Goal: Task Accomplishment & Management: Use online tool/utility

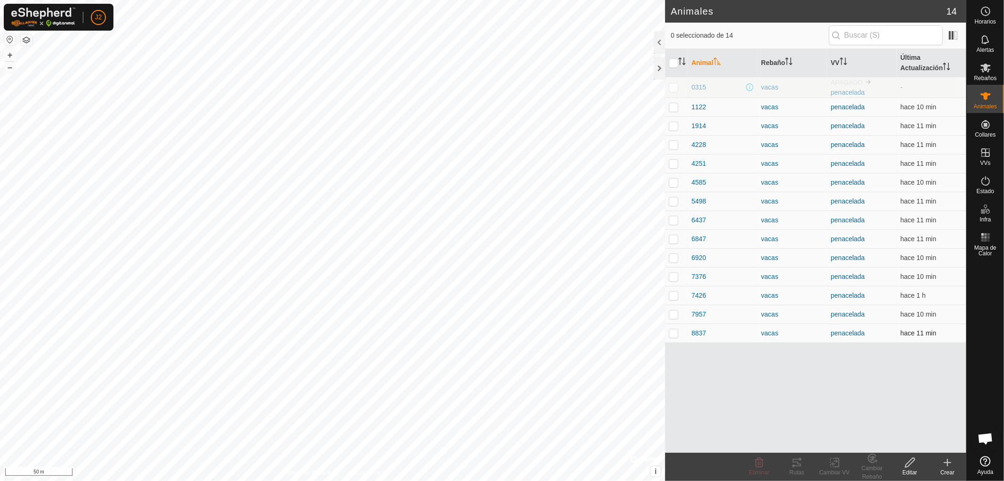
click at [674, 334] on p-checkbox at bounding box center [673, 333] width 9 height 8
click at [797, 466] on icon at bounding box center [797, 462] width 8 height 8
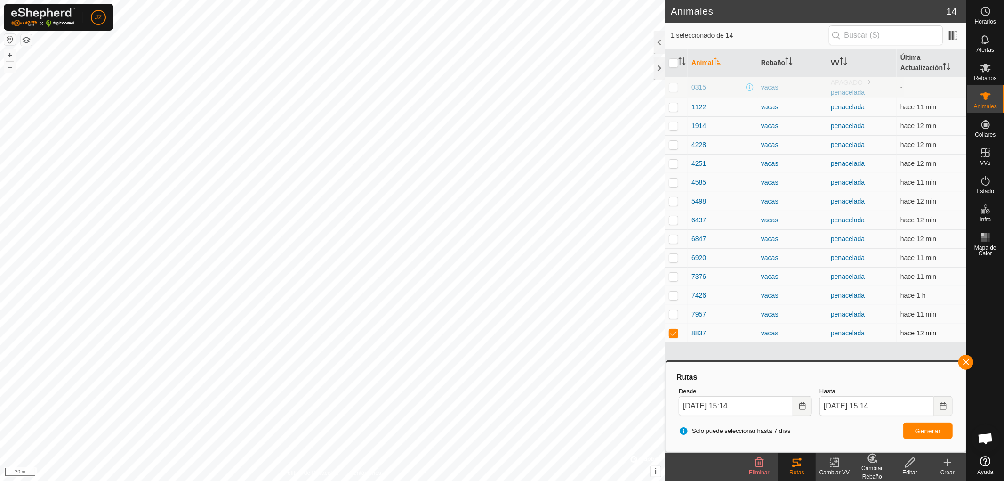
click at [670, 331] on p-checkbox at bounding box center [673, 333] width 9 height 8
checkbox input "false"
click at [965, 362] on button "button" at bounding box center [965, 361] width 15 height 15
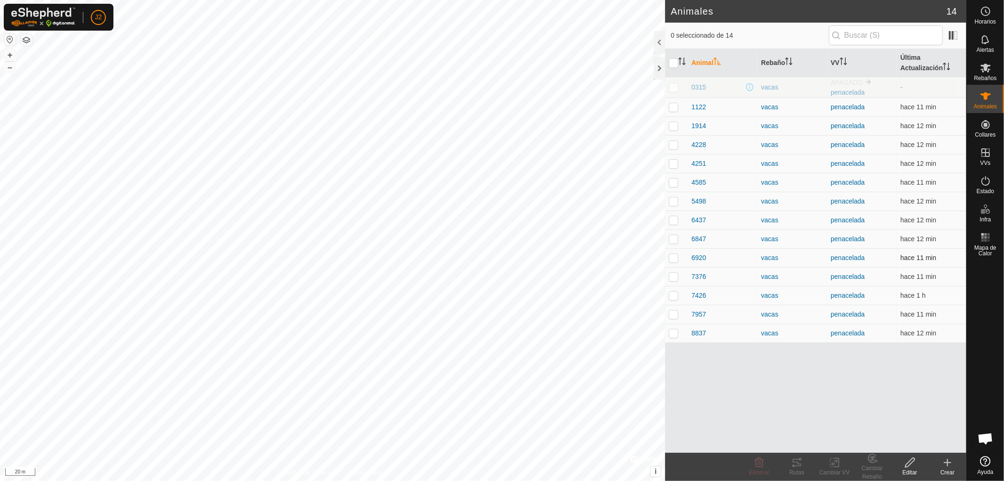
click at [672, 258] on p-checkbox at bounding box center [673, 258] width 9 height 8
click at [800, 468] on div "Rutas" at bounding box center [797, 472] width 38 height 8
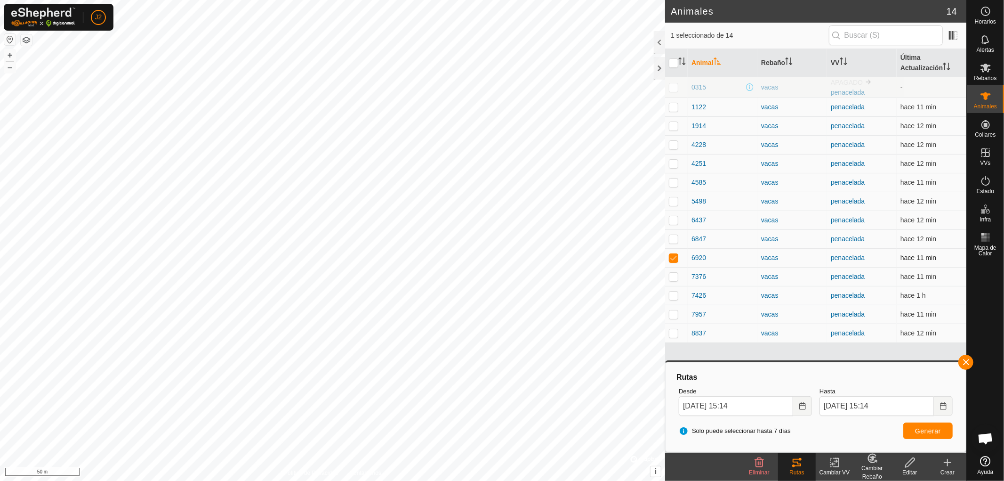
click at [672, 256] on p-checkbox at bounding box center [673, 258] width 9 height 8
checkbox input "false"
click at [962, 361] on button "button" at bounding box center [965, 361] width 15 height 15
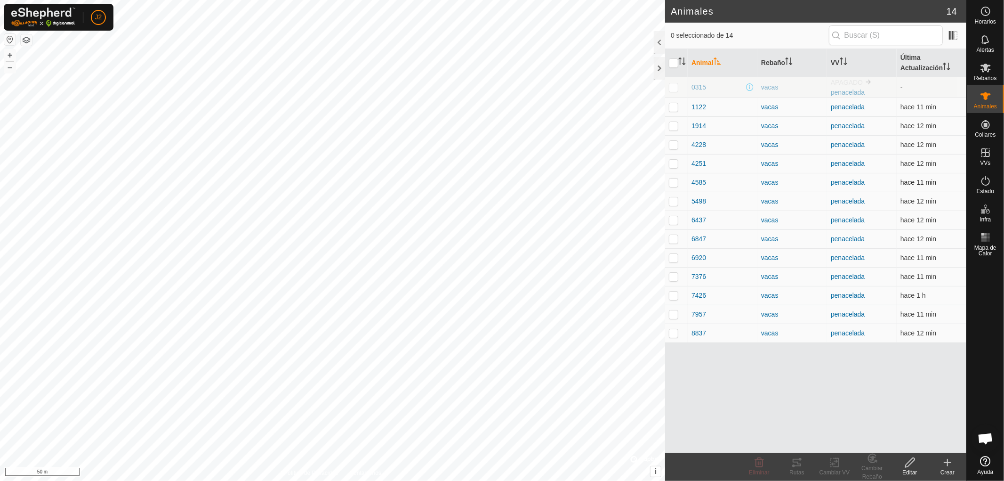
click at [673, 184] on p-checkbox at bounding box center [673, 182] width 9 height 8
click at [796, 466] on icon at bounding box center [796, 462] width 11 height 11
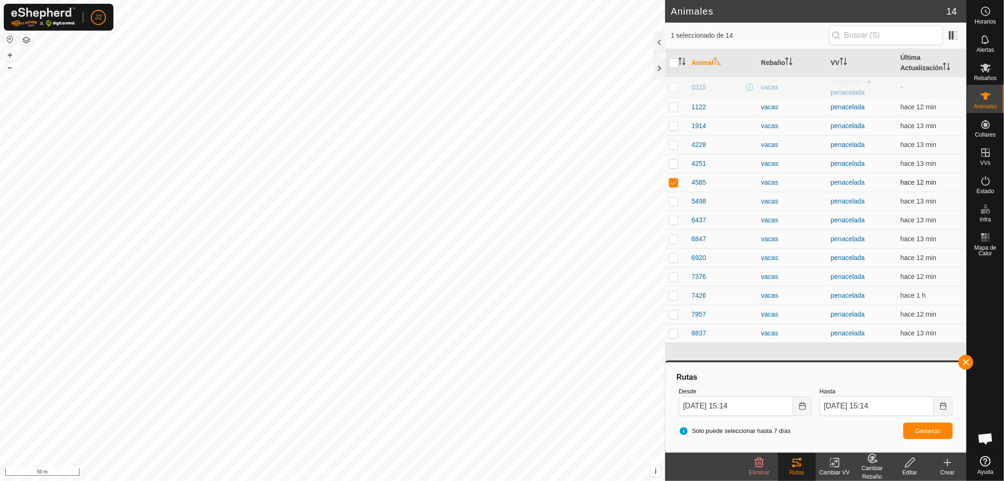
click at [674, 182] on p-checkbox at bounding box center [673, 182] width 9 height 8
checkbox input "false"
click at [967, 358] on button "button" at bounding box center [965, 361] width 15 height 15
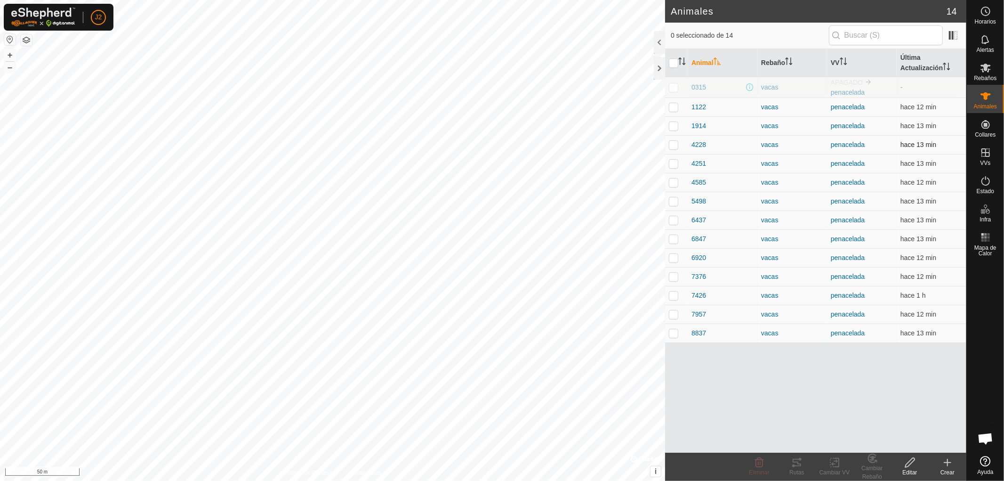
click at [675, 144] on p-checkbox at bounding box center [673, 145] width 9 height 8
click at [796, 468] on div "Rutas" at bounding box center [797, 472] width 38 height 8
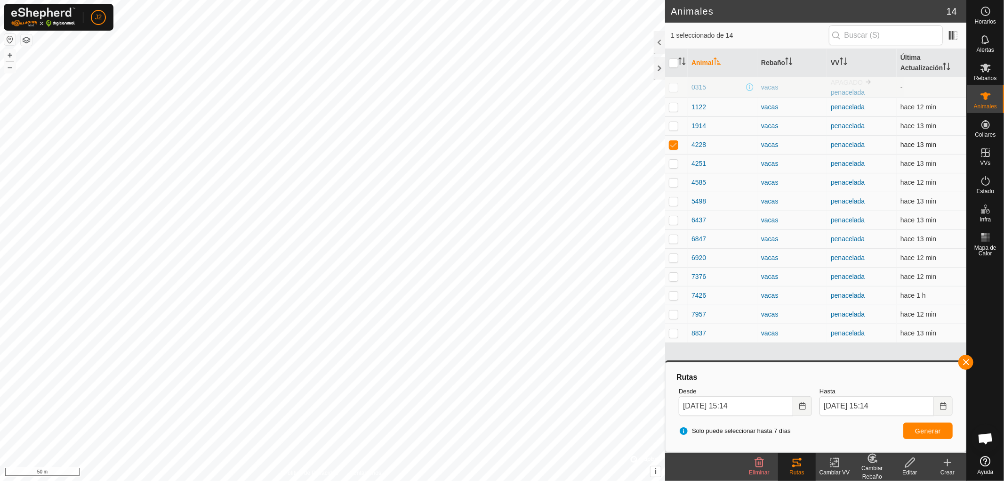
click at [675, 144] on p-checkbox at bounding box center [673, 145] width 9 height 8
checkbox input "false"
click at [964, 361] on button "button" at bounding box center [965, 361] width 15 height 15
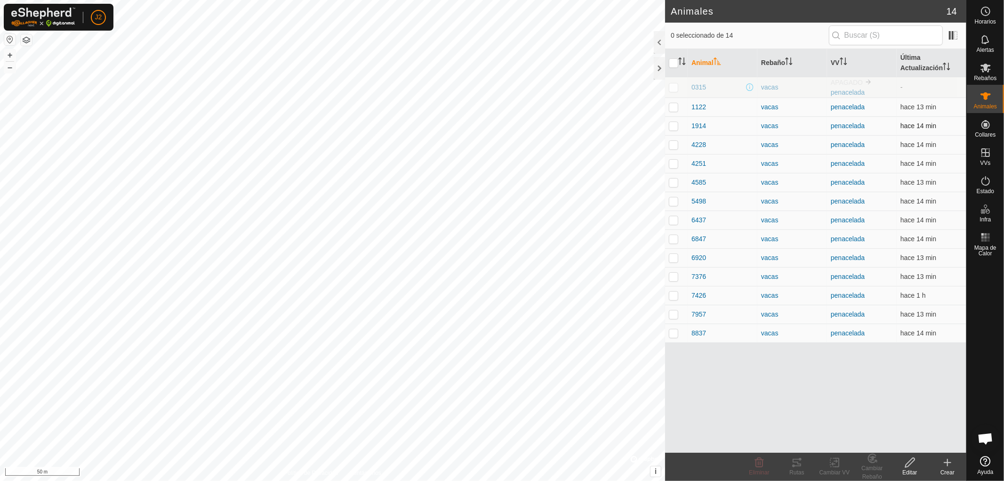
click at [671, 126] on p-checkbox at bounding box center [673, 126] width 9 height 8
click at [796, 462] on icon at bounding box center [796, 462] width 11 height 11
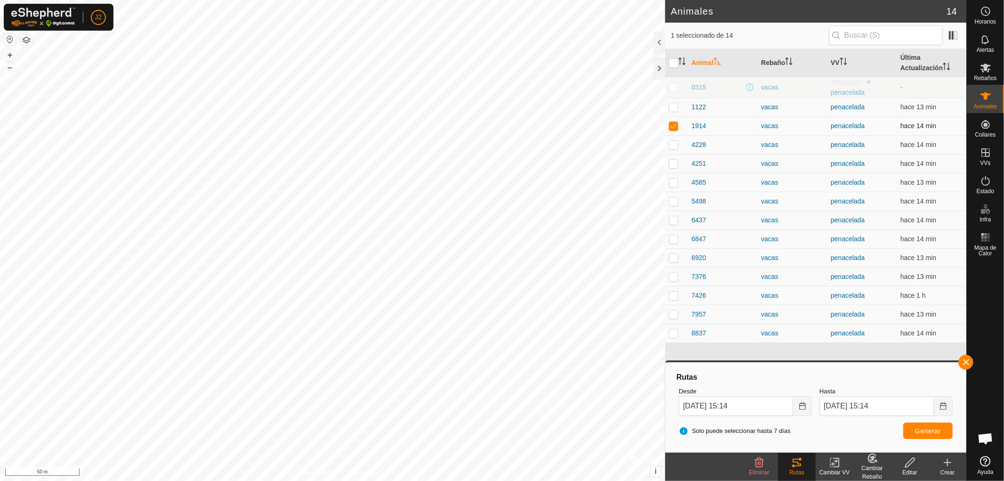
click at [674, 125] on p-checkbox at bounding box center [673, 126] width 9 height 8
checkbox input "false"
click at [964, 363] on button "button" at bounding box center [965, 361] width 15 height 15
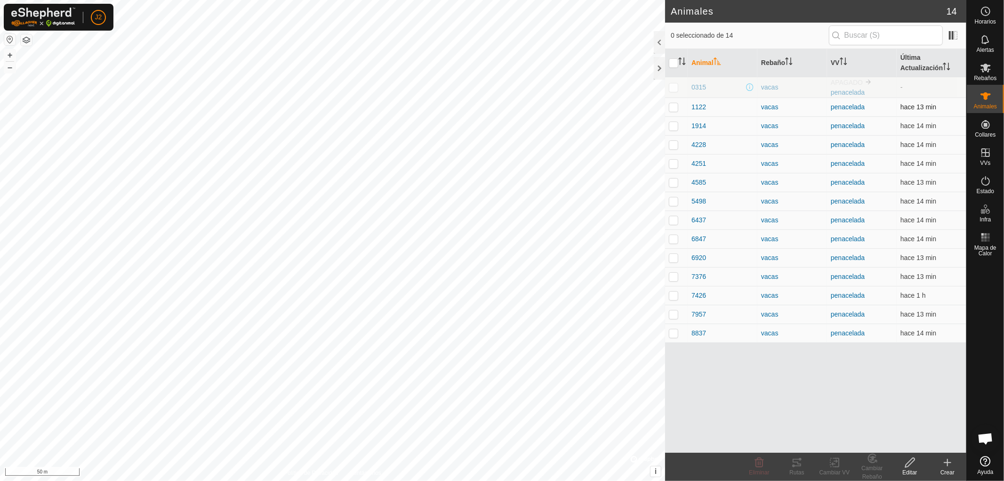
click at [673, 105] on p-checkbox at bounding box center [673, 107] width 9 height 8
click at [797, 465] on icon at bounding box center [797, 462] width 8 height 8
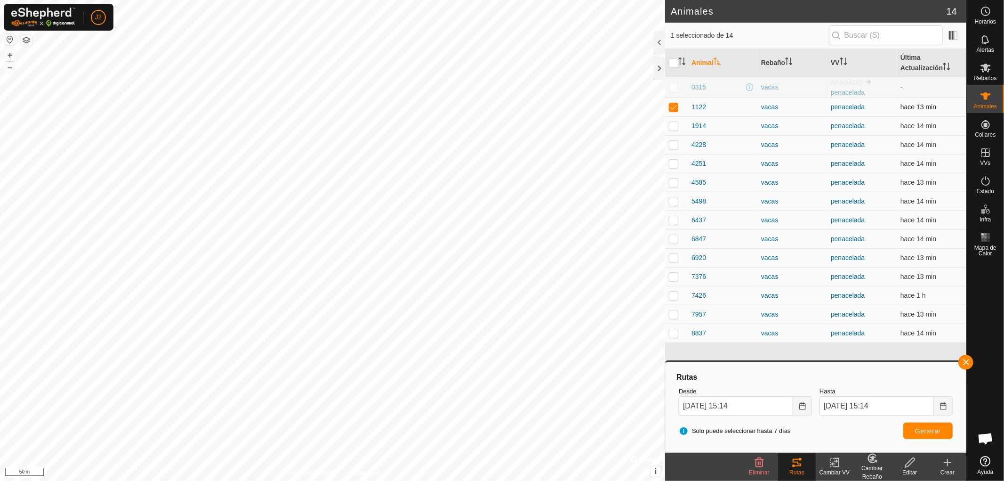
click at [671, 109] on p-checkbox at bounding box center [673, 107] width 9 height 8
checkbox input "false"
click at [964, 360] on button "button" at bounding box center [965, 361] width 15 height 15
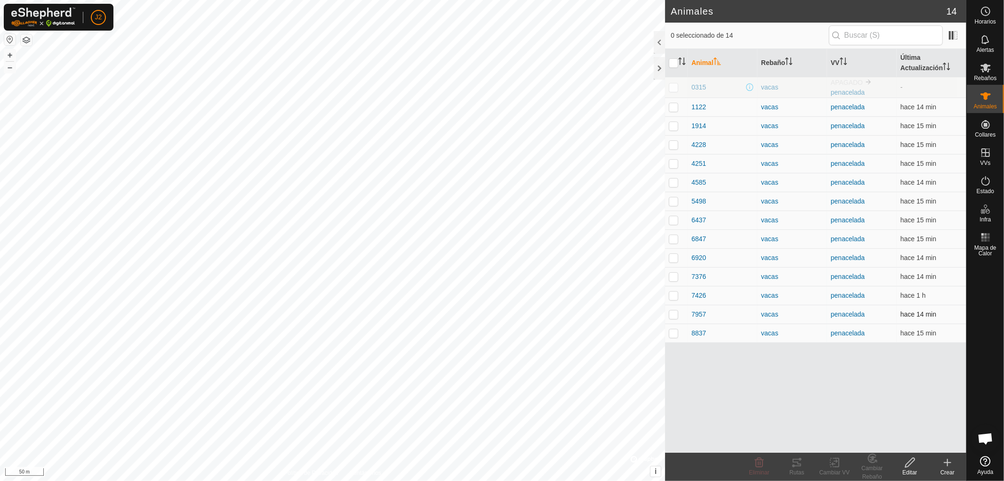
click at [670, 313] on p-checkbox at bounding box center [673, 314] width 9 height 8
checkbox input "true"
click at [797, 468] on div "Rutas" at bounding box center [797, 472] width 38 height 8
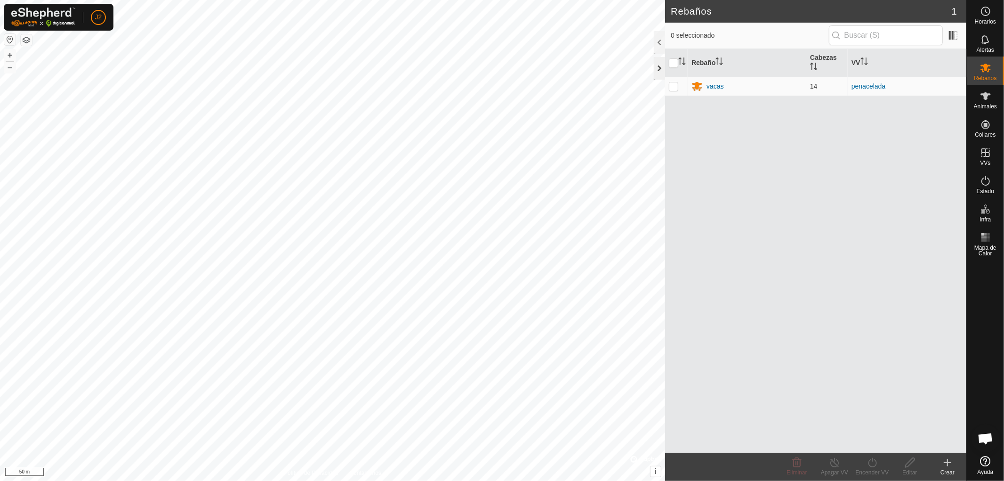
click at [655, 65] on div at bounding box center [659, 68] width 11 height 23
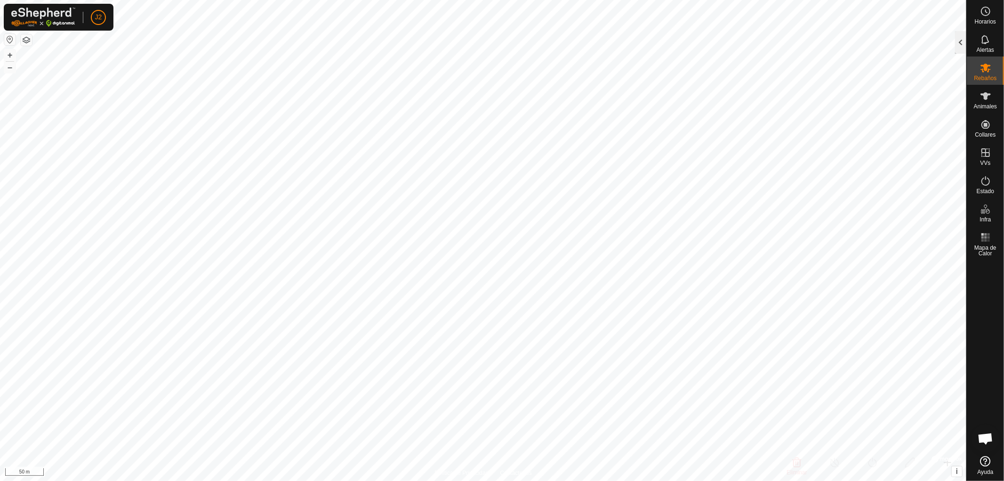
click at [957, 43] on div at bounding box center [960, 42] width 11 height 23
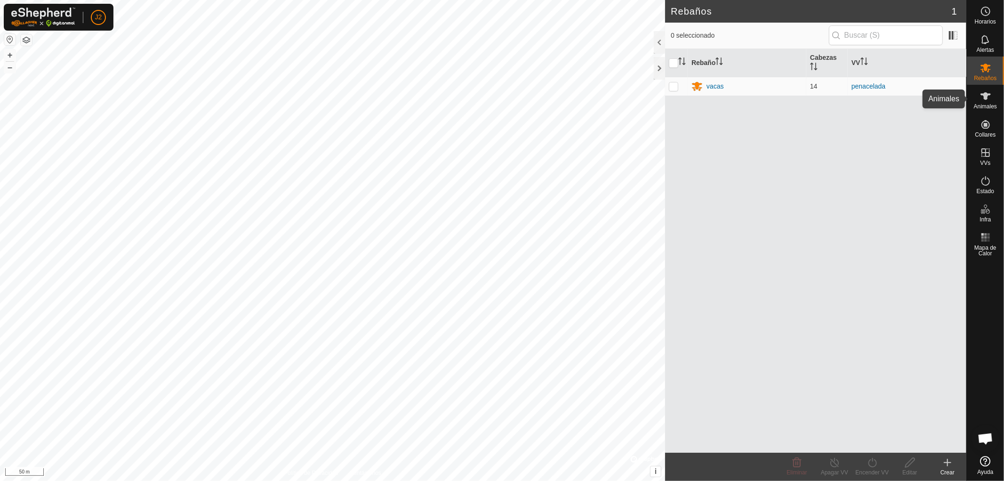
click at [978, 102] on es-animals-svg-icon at bounding box center [985, 95] width 17 height 15
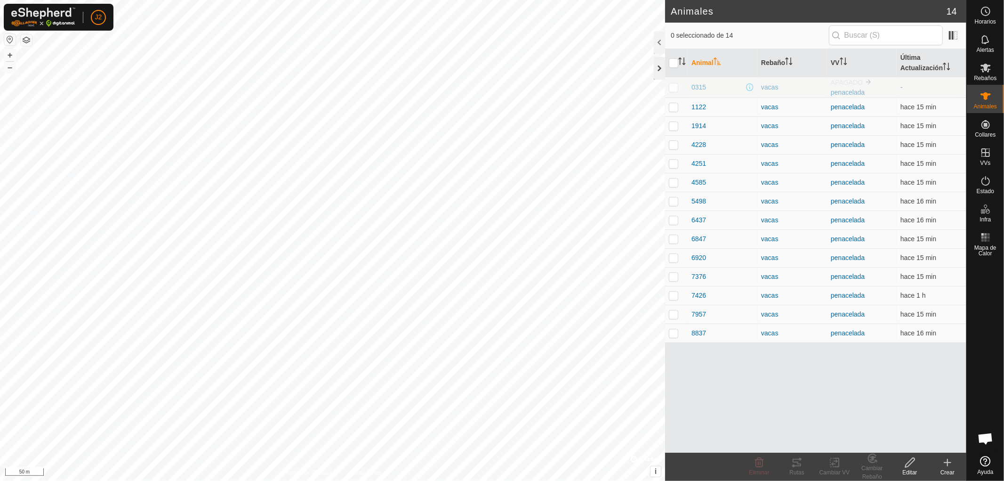
click at [657, 64] on div at bounding box center [659, 68] width 11 height 23
